Goal: Find specific page/section: Find specific page/section

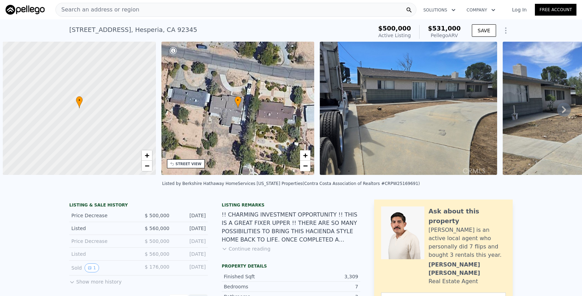
scroll to position [0, 3]
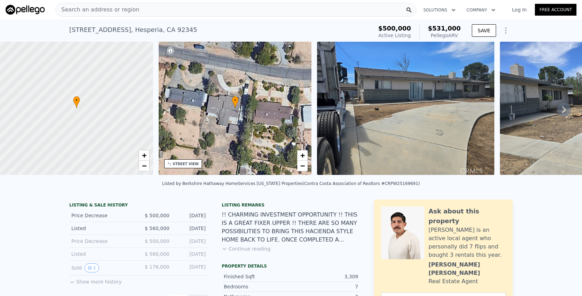
click at [160, 10] on div "Search an address or region" at bounding box center [235, 10] width 361 height 14
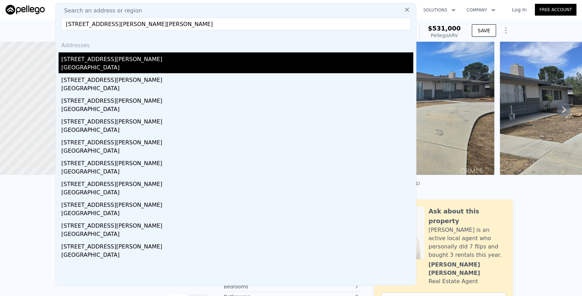
type input "[STREET_ADDRESS][PERSON_NAME][PERSON_NAME]"
click at [127, 58] on div "[STREET_ADDRESS][PERSON_NAME]" at bounding box center [237, 57] width 352 height 11
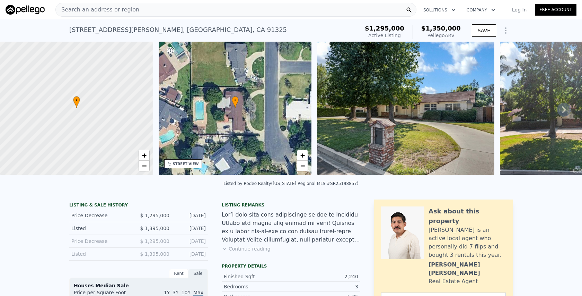
click at [220, 11] on div "Search an address or region" at bounding box center [235, 10] width 361 height 14
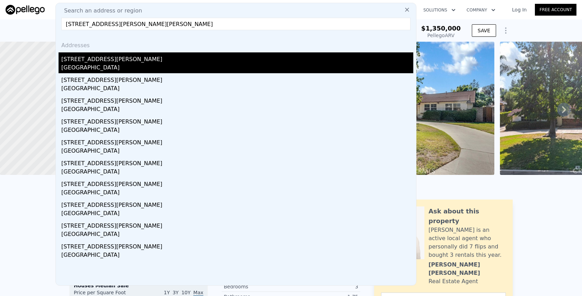
type input "[STREET_ADDRESS][PERSON_NAME][PERSON_NAME]"
click at [143, 64] on div "[GEOGRAPHIC_DATA]" at bounding box center [237, 68] width 352 height 10
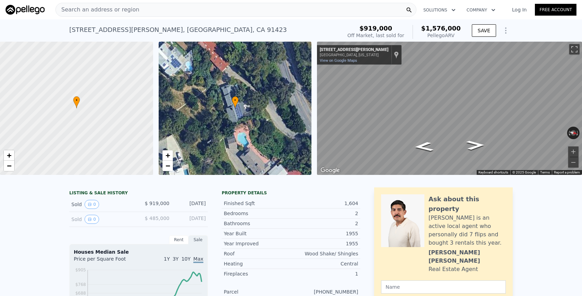
click at [237, 12] on div "Search an address or region" at bounding box center [235, 10] width 361 height 14
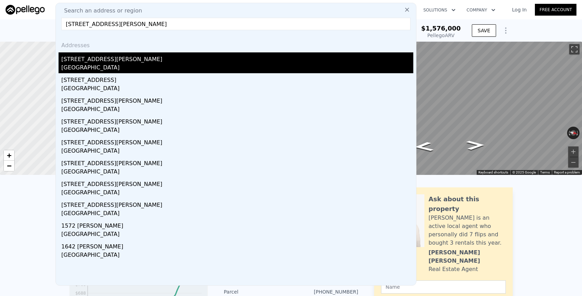
type input "[STREET_ADDRESS][PERSON_NAME]"
click at [117, 62] on div "[STREET_ADDRESS][PERSON_NAME]" at bounding box center [237, 57] width 352 height 11
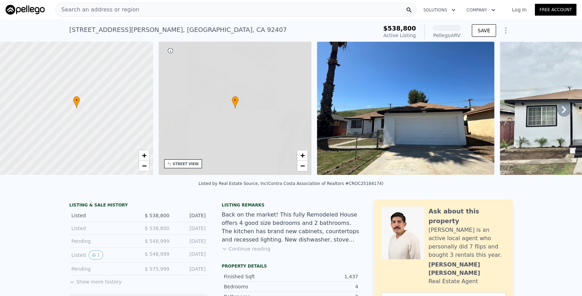
click at [142, 11] on div "Search an address or region" at bounding box center [235, 10] width 361 height 14
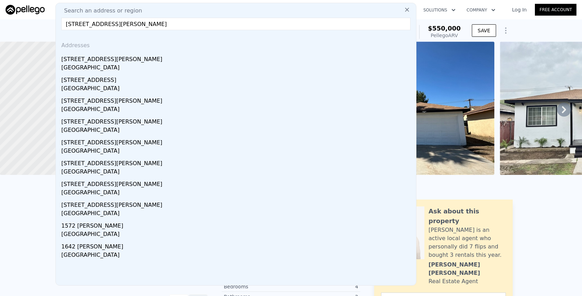
drag, startPoint x: 112, startPoint y: 26, endPoint x: 289, endPoint y: 26, distance: 177.4
click at [288, 26] on input "[STREET_ADDRESS][PERSON_NAME]" at bounding box center [235, 24] width 349 height 12
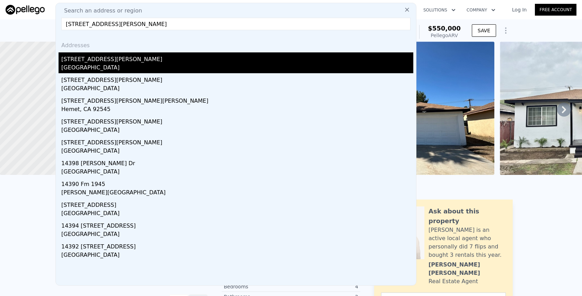
type input "[STREET_ADDRESS][PERSON_NAME]"
click at [231, 59] on div "[STREET_ADDRESS][PERSON_NAME]" at bounding box center [237, 57] width 352 height 11
